Goal: Task Accomplishment & Management: Manage account settings

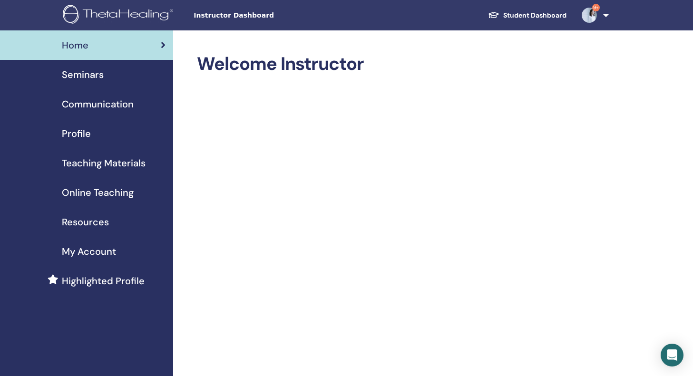
click at [109, 77] on div "Seminars" at bounding box center [87, 75] width 158 height 14
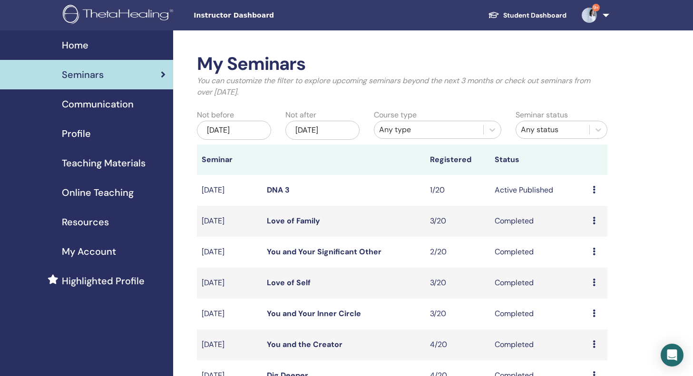
click at [286, 188] on link "DNA 3" at bounding box center [278, 190] width 23 height 10
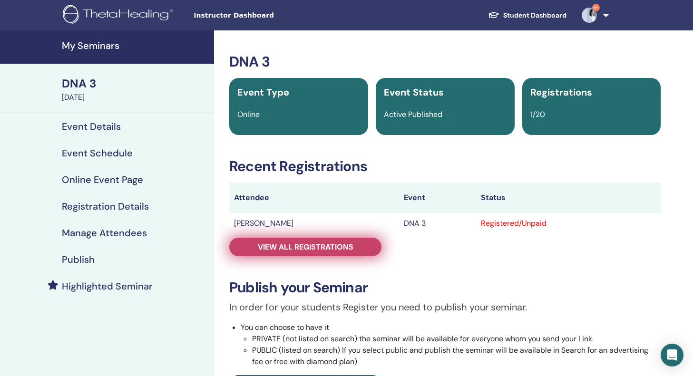
click at [290, 247] on span "View all registrations" at bounding box center [306, 247] width 96 height 10
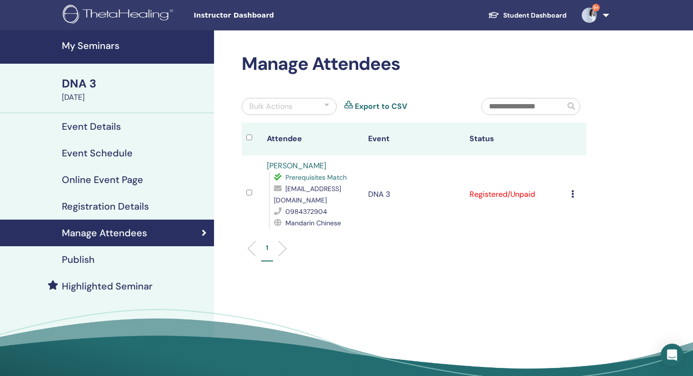
click at [571, 197] on icon at bounding box center [572, 194] width 3 height 8
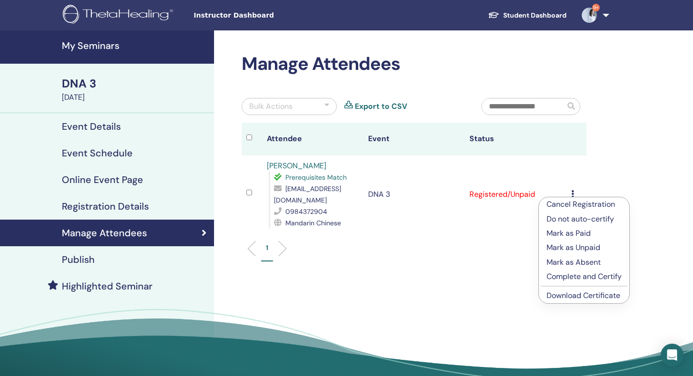
click at [599, 205] on p "Cancel Registration" at bounding box center [583, 204] width 75 height 11
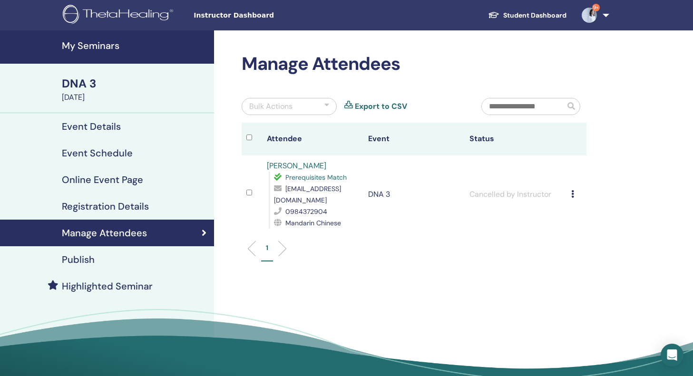
click at [100, 90] on div "DNA 3" at bounding box center [135, 84] width 146 height 16
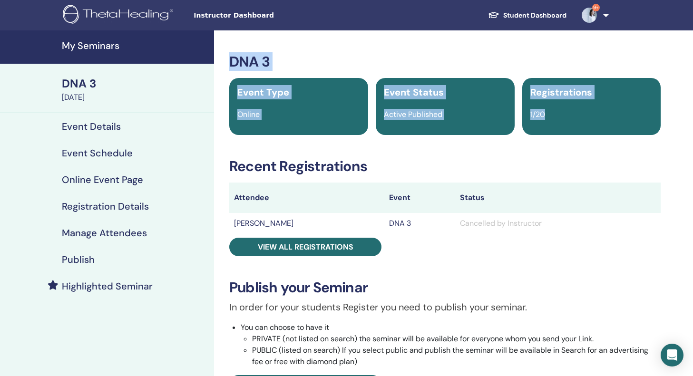
drag, startPoint x: 378, startPoint y: 179, endPoint x: 400, endPoint y: 39, distance: 142.5
click at [400, 39] on div "DNA 3 Event Type Online Event Status Active Published Registrations 1/20 Recent…" at bounding box center [445, 376] width 462 height 692
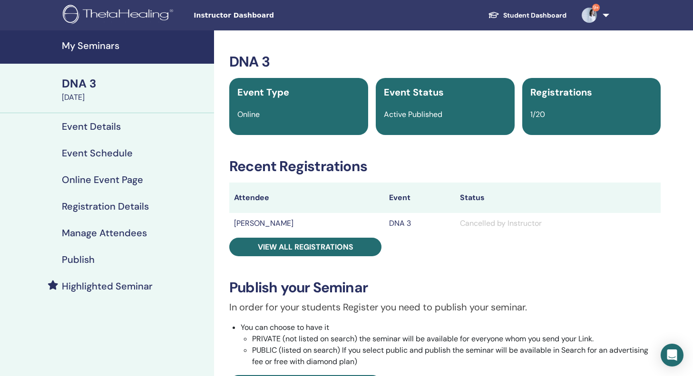
drag, startPoint x: 446, startPoint y: 268, endPoint x: 492, endPoint y: 278, distance: 47.1
click at [492, 278] on div "DNA 3 Event Type Online Event Status Active Published Registrations 1/20 Recent…" at bounding box center [445, 321] width 450 height 536
click at [126, 313] on div "My Seminars DNA 3 October 15, 2025 Event Details Event Schedule Online Event Pa…" at bounding box center [107, 376] width 214 height 692
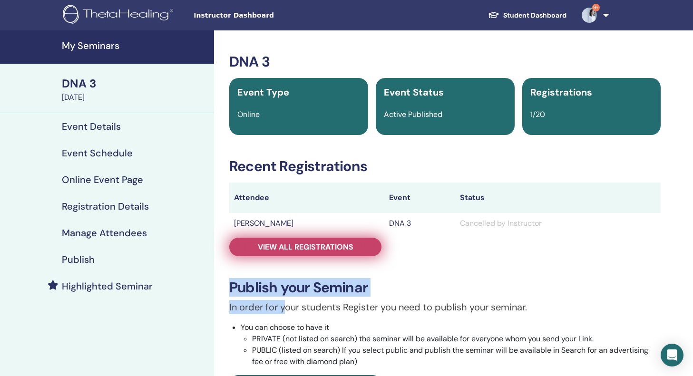
drag, startPoint x: 284, startPoint y: 301, endPoint x: 305, endPoint y: 243, distance: 62.1
click at [305, 243] on div "DNA 3 Event Type Online Event Status Active Published Registrations 1/20 Recent…" at bounding box center [445, 321] width 450 height 536
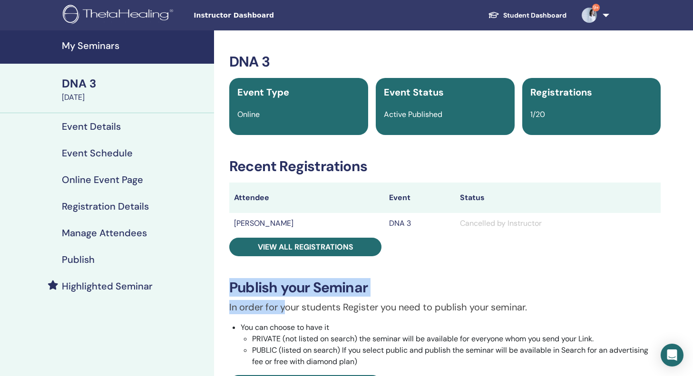
click at [580, 267] on div "DNA 3 Event Type Online Event Status Active Published Registrations 1/20 Recent…" at bounding box center [445, 321] width 450 height 536
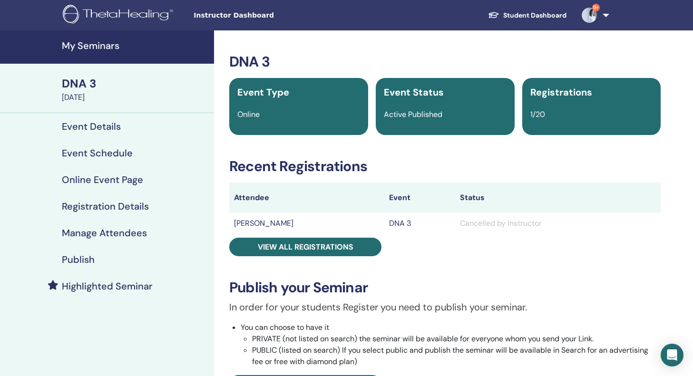
click at [71, 89] on div "DNA 3" at bounding box center [135, 84] width 146 height 16
click at [89, 53] on link "My Seminars" at bounding box center [107, 46] width 214 height 33
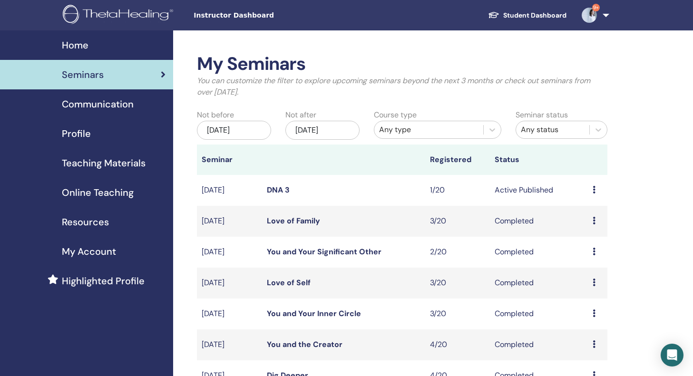
click at [594, 188] on icon at bounding box center [593, 190] width 3 height 8
click at [592, 238] on p "Cancel" at bounding box center [590, 238] width 36 height 11
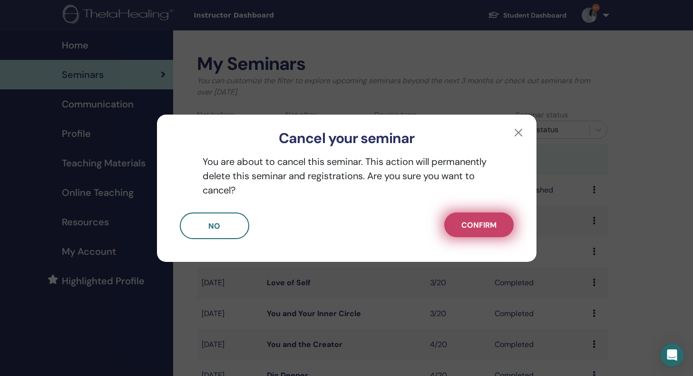
click at [472, 224] on span "Confirm" at bounding box center [478, 225] width 35 height 10
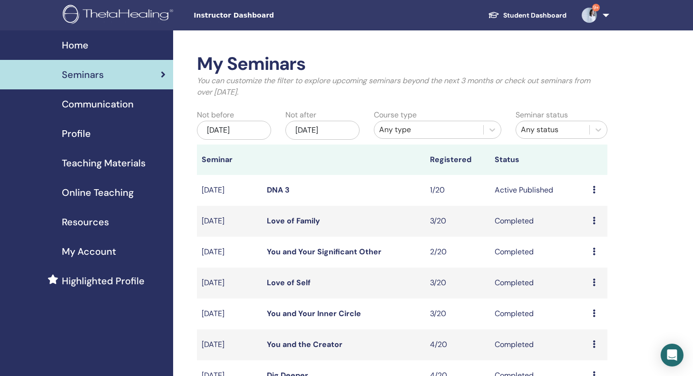
click at [276, 187] on link "DNA 3" at bounding box center [278, 190] width 23 height 10
